Goal: Task Accomplishment & Management: Manage account settings

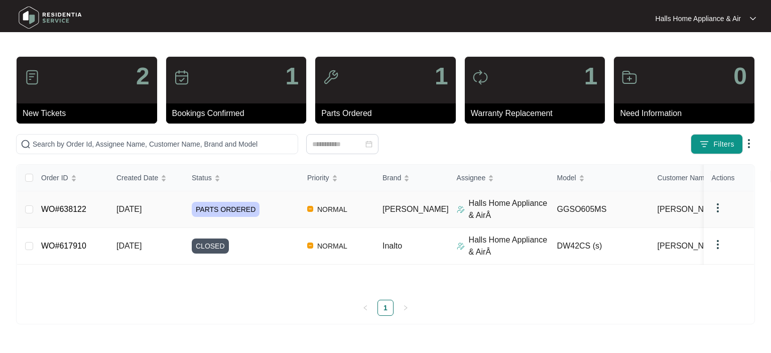
click at [209, 209] on span "PARTS ORDERED" at bounding box center [226, 209] width 68 height 15
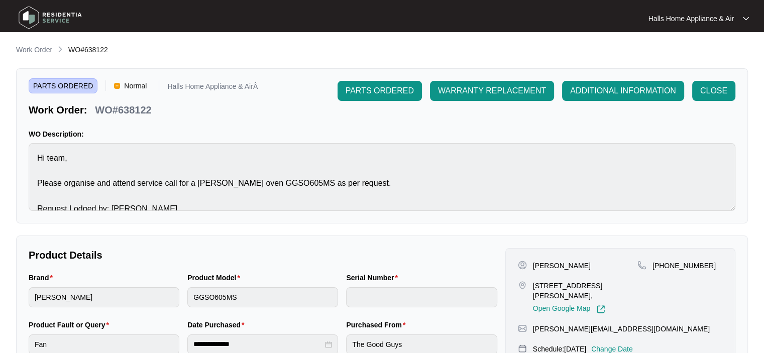
click at [602, 88] on span "ADDITIONAL INFORMATION" at bounding box center [623, 91] width 106 height 12
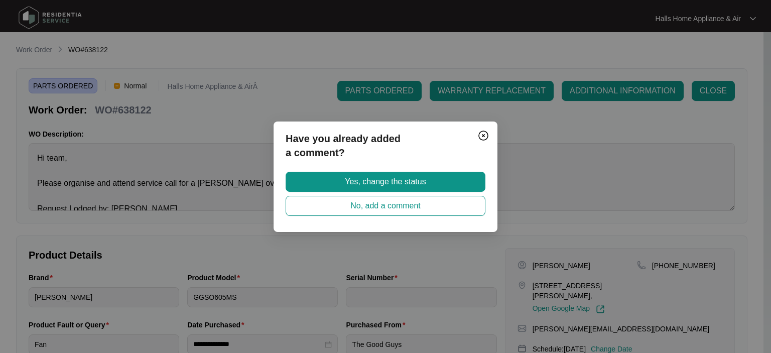
click at [482, 133] on img "Close" at bounding box center [483, 136] width 12 height 12
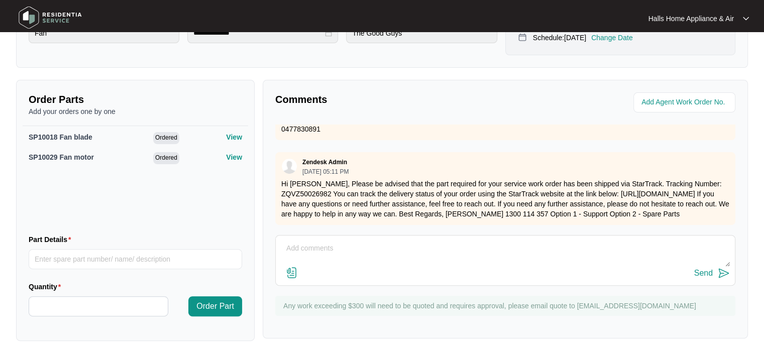
scroll to position [314, 0]
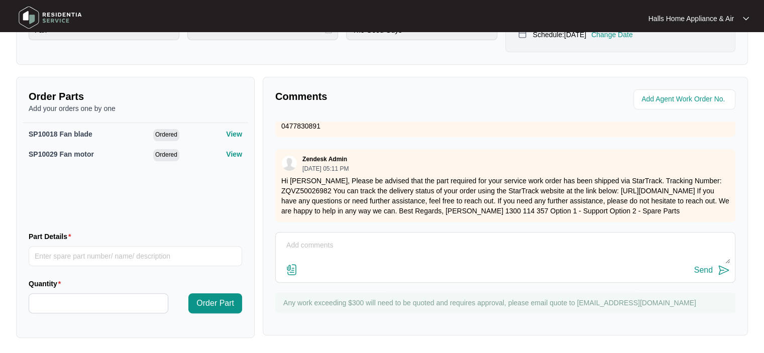
click at [332, 237] on textarea at bounding box center [505, 250] width 449 height 26
type textarea "Job is rescheduled to fit parts 25/9 pending part arrival."
click at [701, 269] on div "Send" at bounding box center [703, 270] width 19 height 9
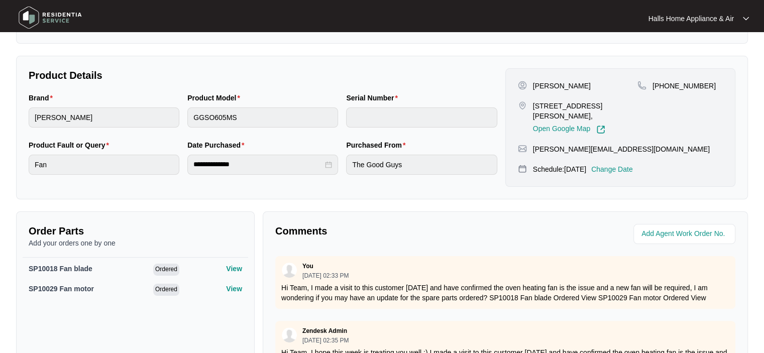
scroll to position [164, 0]
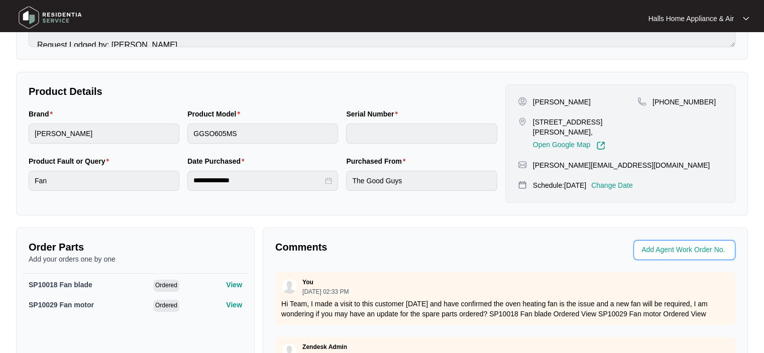
click at [681, 249] on input "string" at bounding box center [685, 250] width 88 height 12
click at [596, 249] on div at bounding box center [622, 250] width 226 height 20
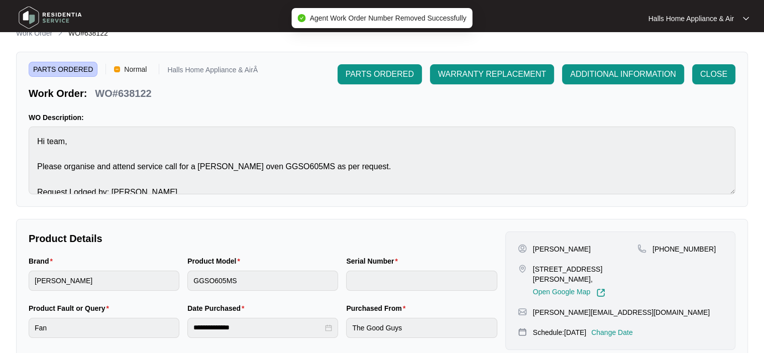
scroll to position [0, 0]
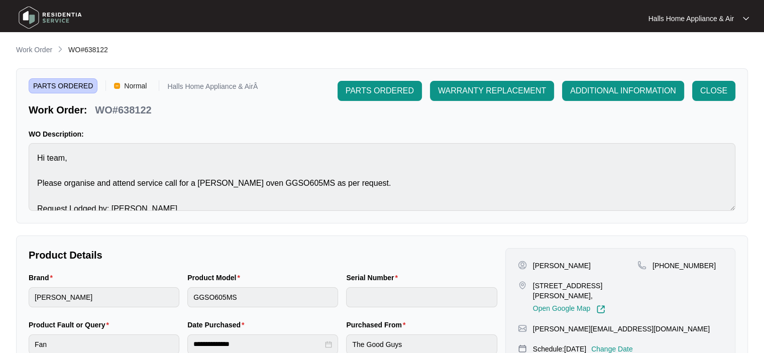
click at [628, 92] on span "ADDITIONAL INFORMATION" at bounding box center [623, 91] width 106 height 12
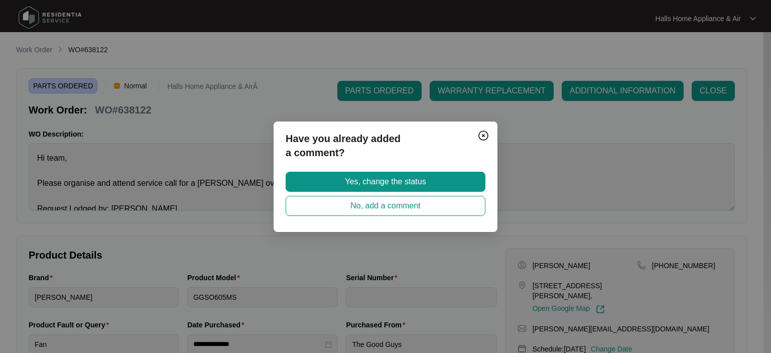
click at [405, 180] on span "Yes, change the status" at bounding box center [385, 182] width 81 height 12
